Goal: Information Seeking & Learning: Learn about a topic

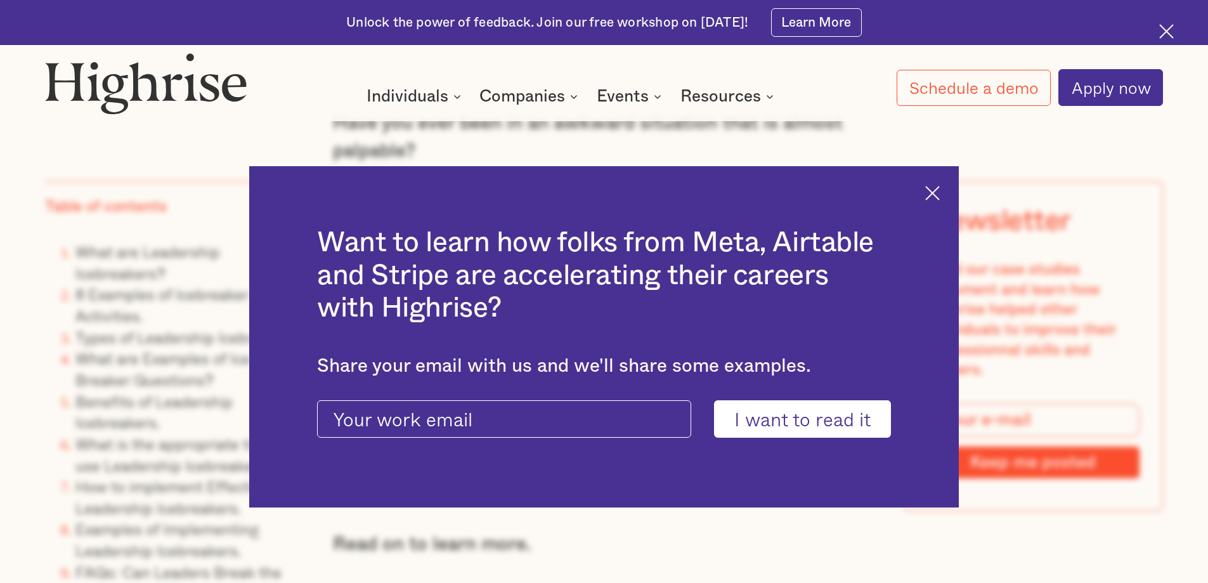
scroll to position [1328, 0]
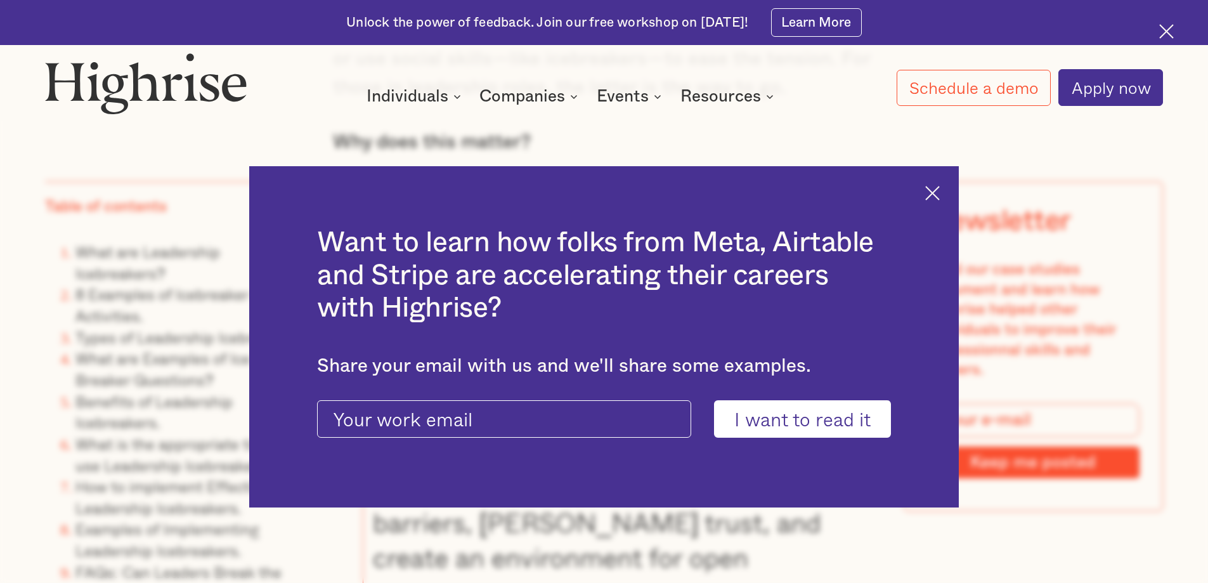
click at [940, 198] on img at bounding box center [932, 193] width 15 height 15
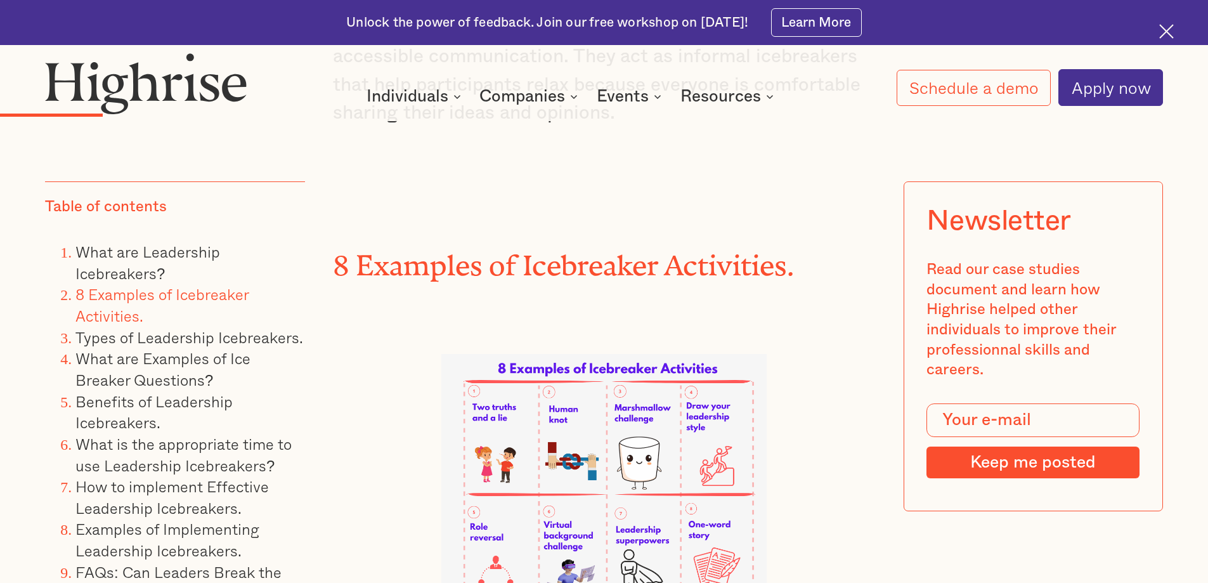
scroll to position [3245, 0]
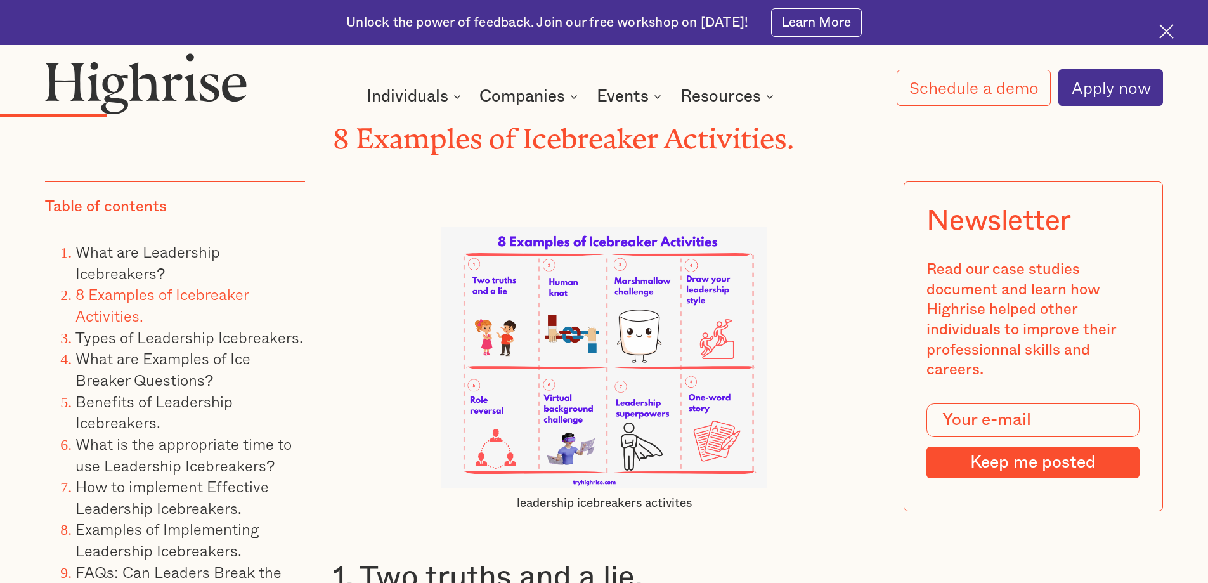
click at [645, 422] on img at bounding box center [603, 357] width 325 height 261
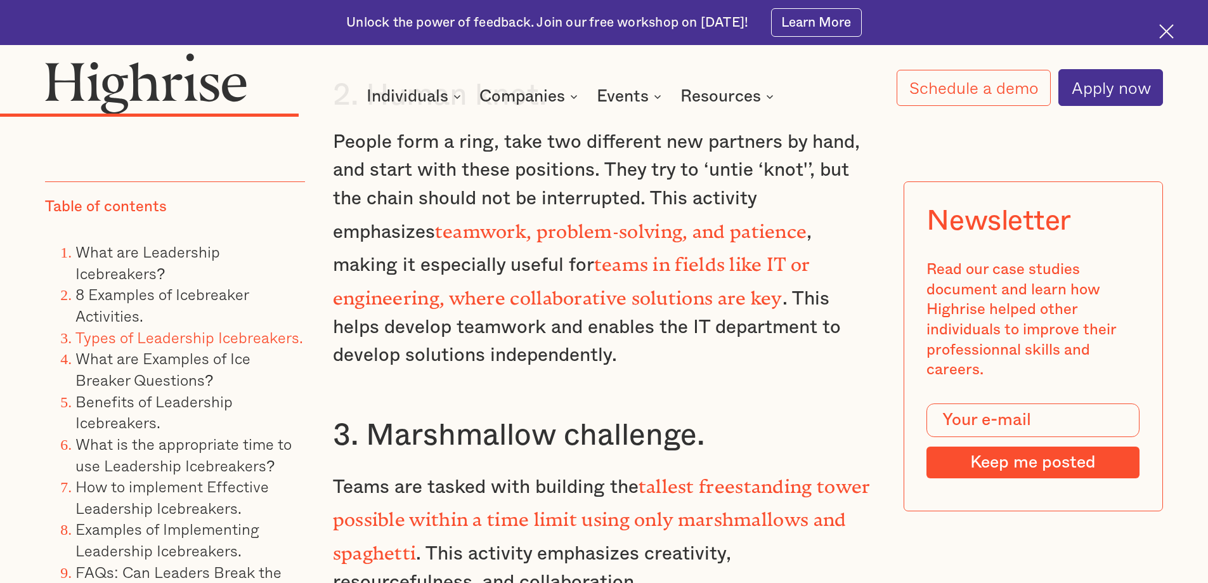
scroll to position [0, 0]
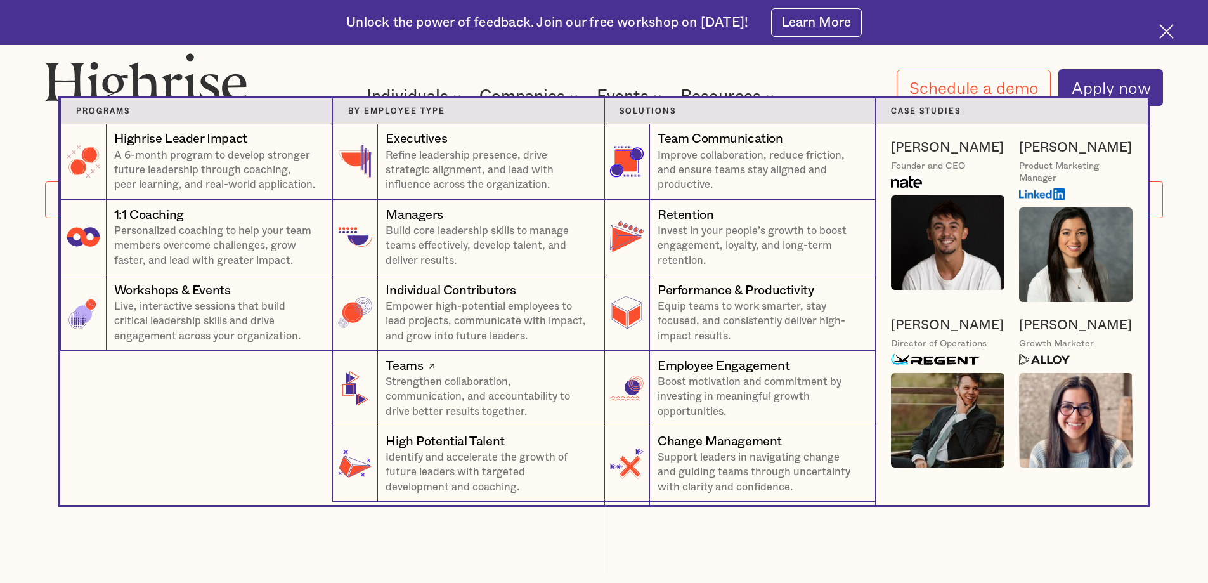
drag, startPoint x: 475, startPoint y: 401, endPoint x: 472, endPoint y: 372, distance: 29.9
click at [472, 372] on div "Teams" at bounding box center [487, 366] width 203 height 18
